Goal: Information Seeking & Learning: Learn about a topic

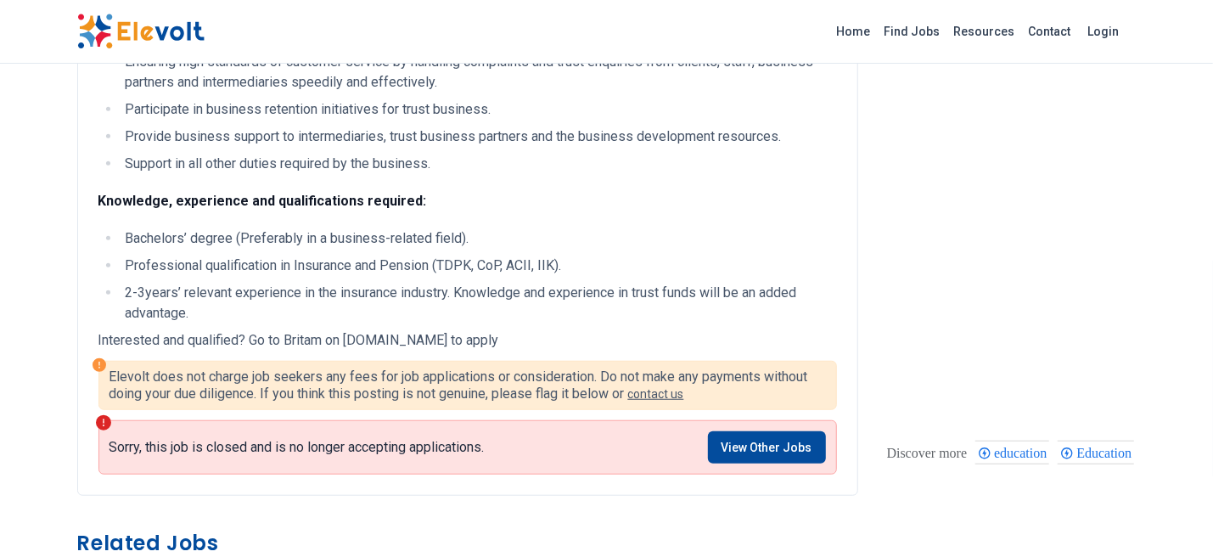
scroll to position [608, 0]
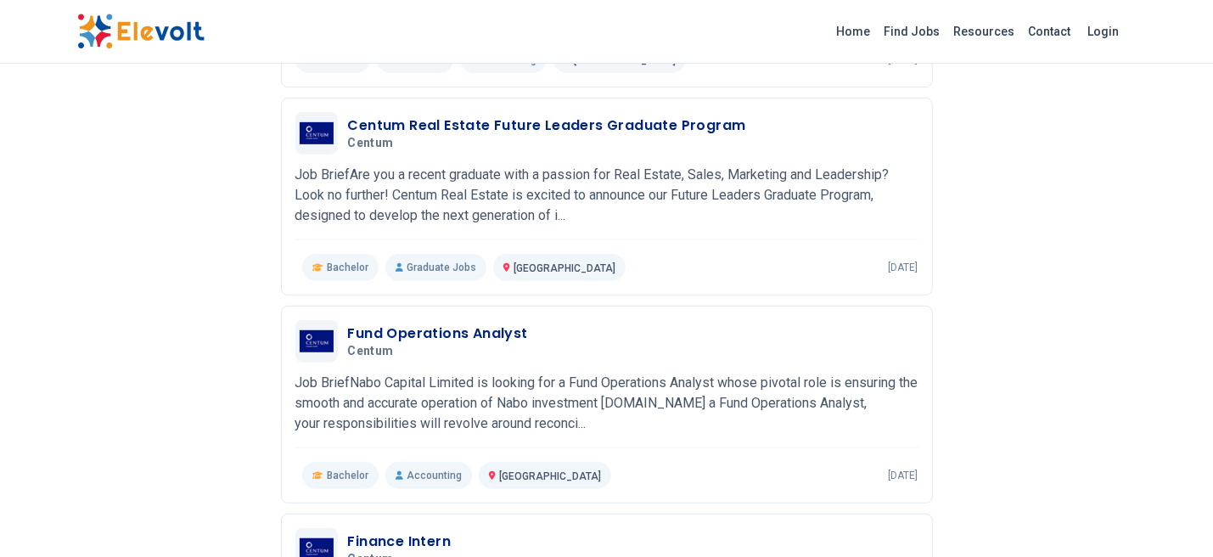
scroll to position [397, 0]
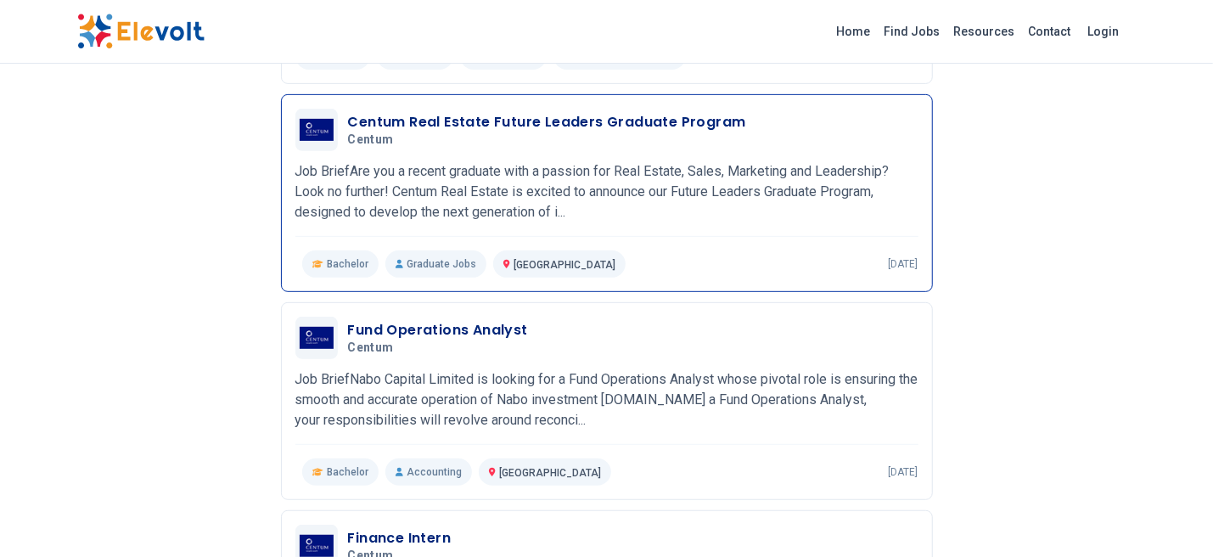
click at [594, 157] on div "Centum Real Estate Future Leaders Graduate Program Centum 03/01/2024 03/31/2024…" at bounding box center [606, 193] width 623 height 169
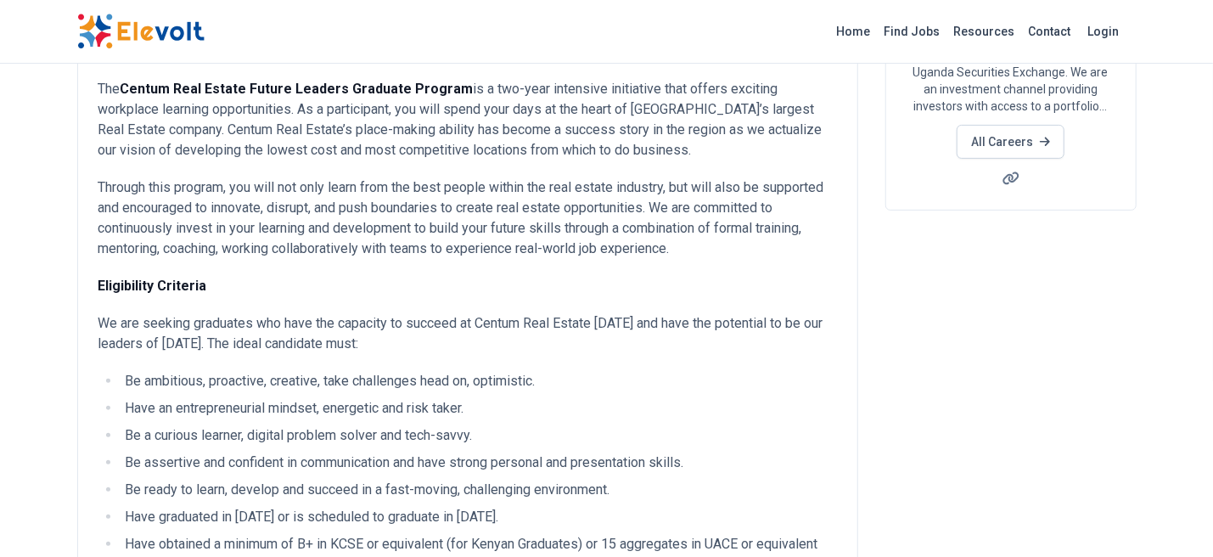
scroll to position [281, 0]
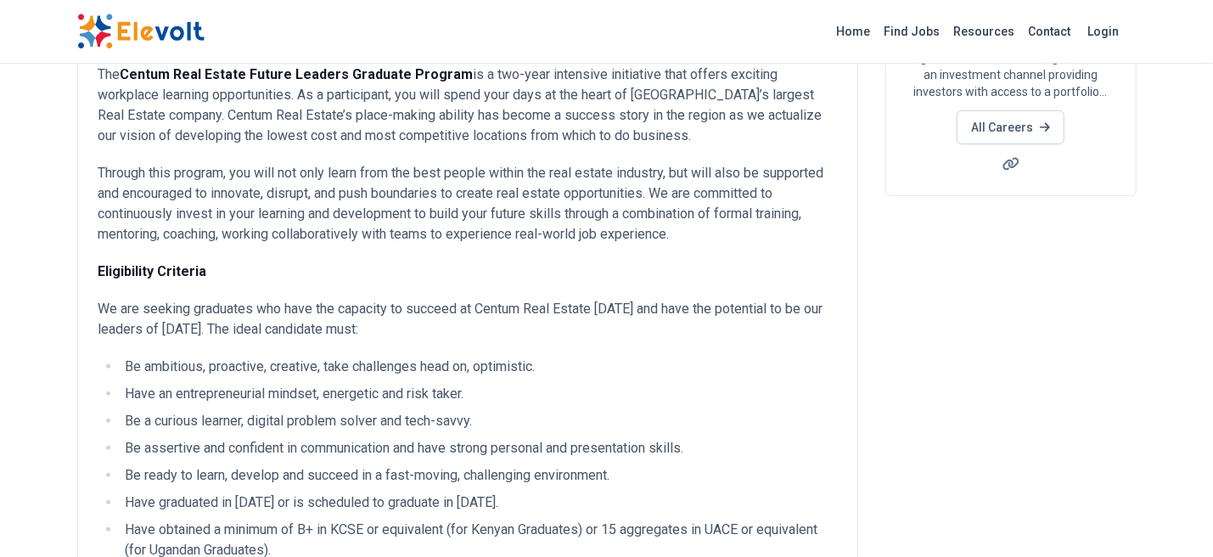
click at [1210, 205] on div "Centum Real Estate Future Leaders Graduate Program All Jobs [GEOGRAPHIC_DATA] K…" at bounding box center [606, 487] width 1213 height 1536
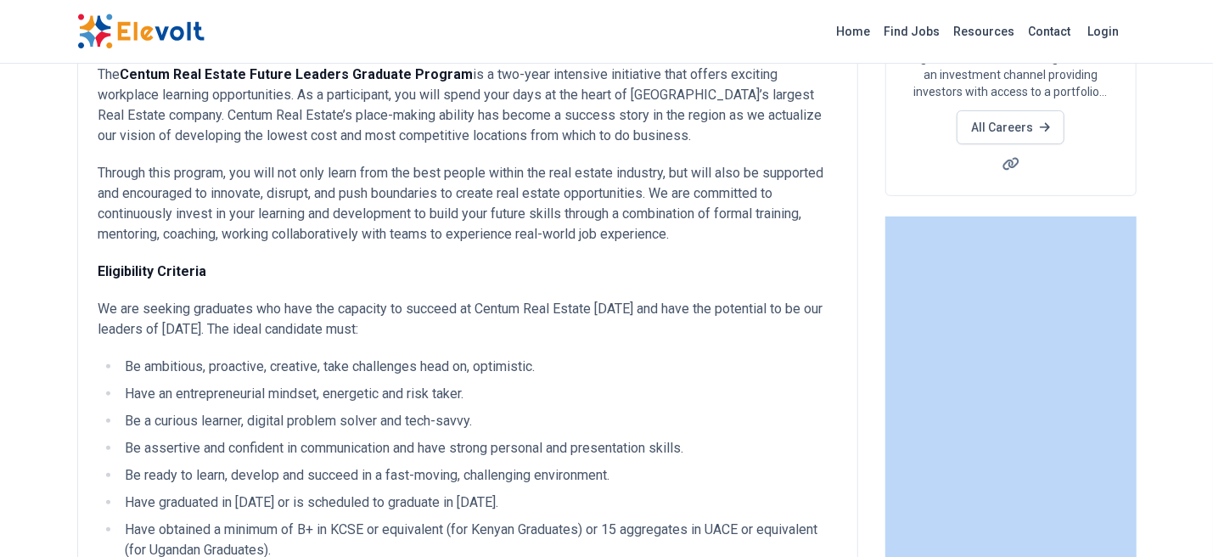
drag, startPoint x: 1210, startPoint y: 205, endPoint x: 1208, endPoint y: 220, distance: 14.6
click at [1208, 220] on div "Centum Real Estate Future Leaders Graduate Program All Jobs nairobi KE internsh…" at bounding box center [606, 487] width 1213 height 1536
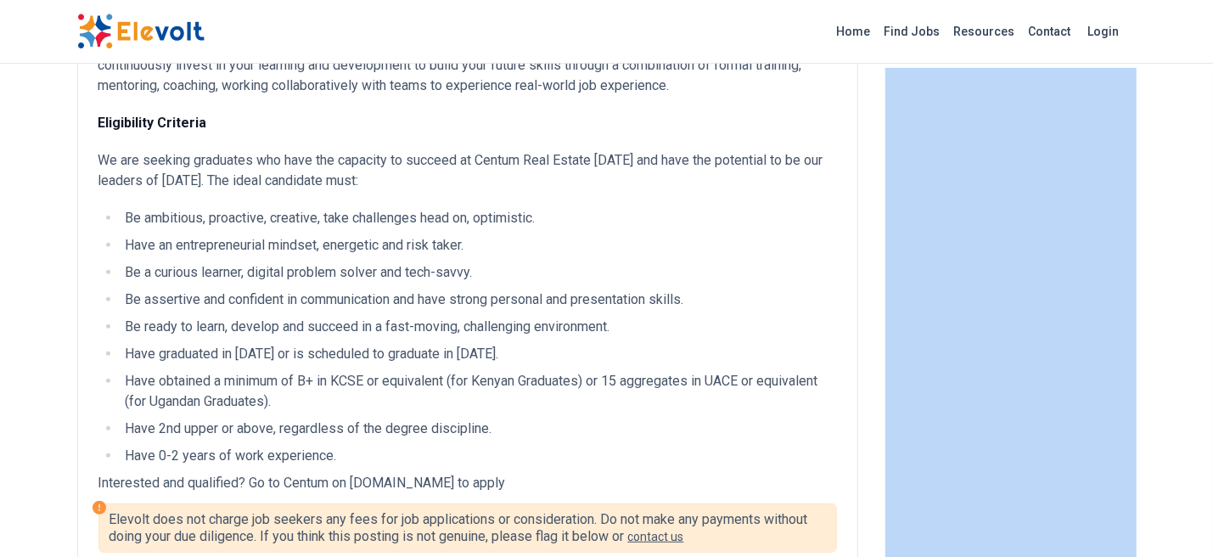
scroll to position [432, 0]
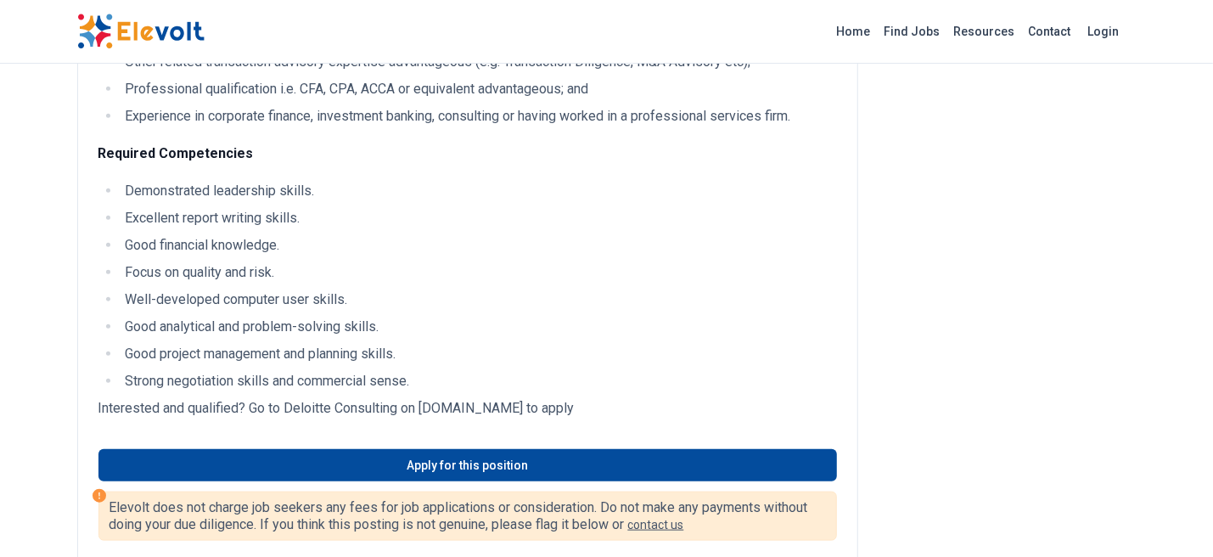
scroll to position [892, 0]
